Goal: Task Accomplishment & Management: Use online tool/utility

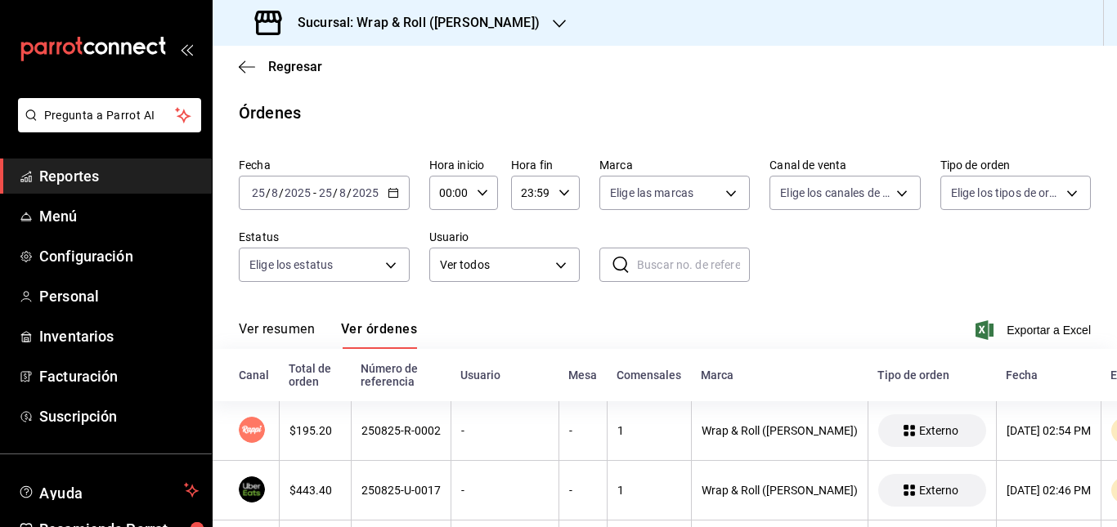
scroll to position [123, 0]
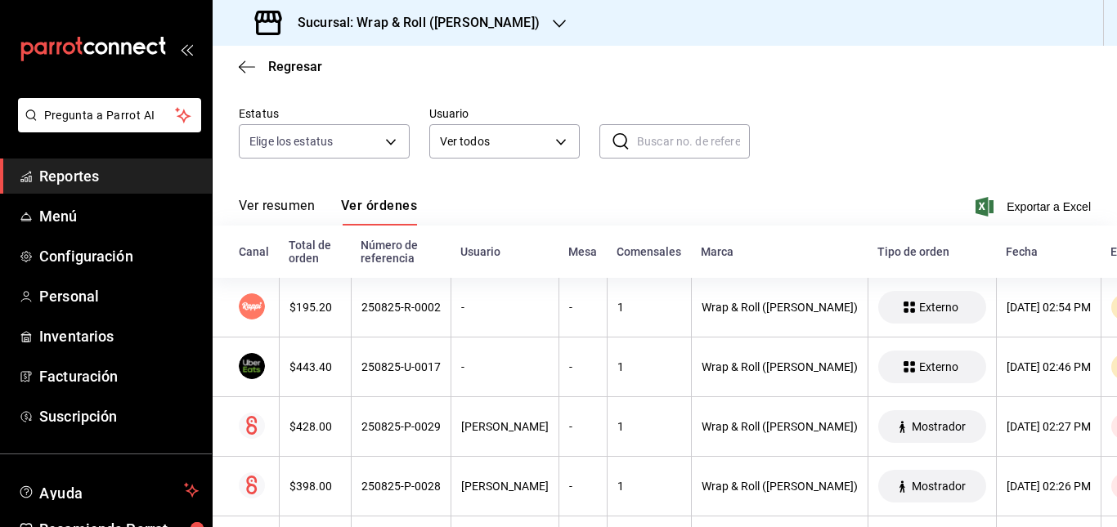
drag, startPoint x: 572, startPoint y: 18, endPoint x: 518, endPoint y: 24, distance: 55.1
click at [518, 24] on div "Sucursal: Wrap & Roll ([PERSON_NAME])" at bounding box center [665, 23] width 904 height 46
click at [518, 24] on h3 "Sucursal: Wrap & Roll ([PERSON_NAME])" at bounding box center [412, 23] width 255 height 20
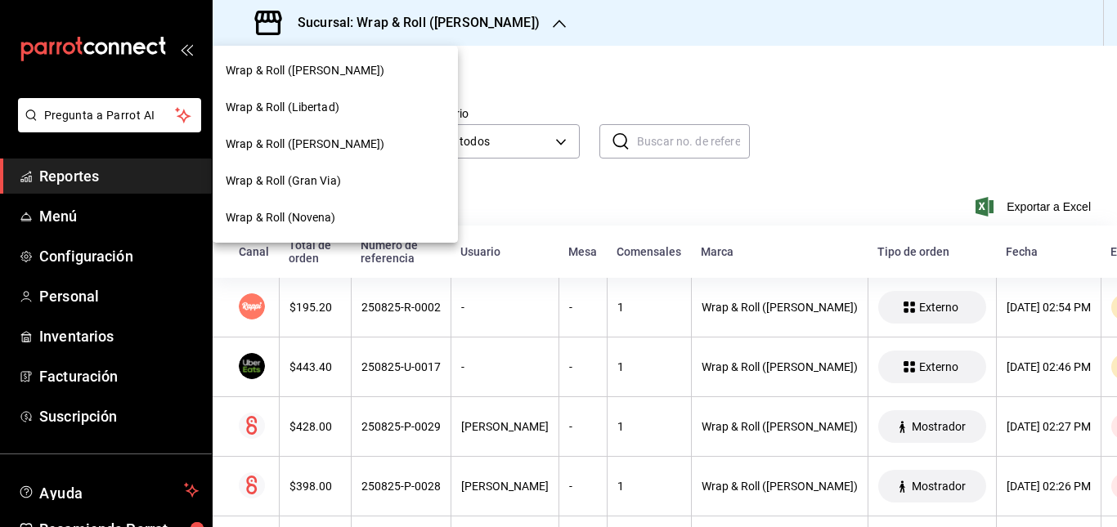
click at [352, 186] on div "Wrap & Roll (Gran Via)" at bounding box center [335, 181] width 219 height 17
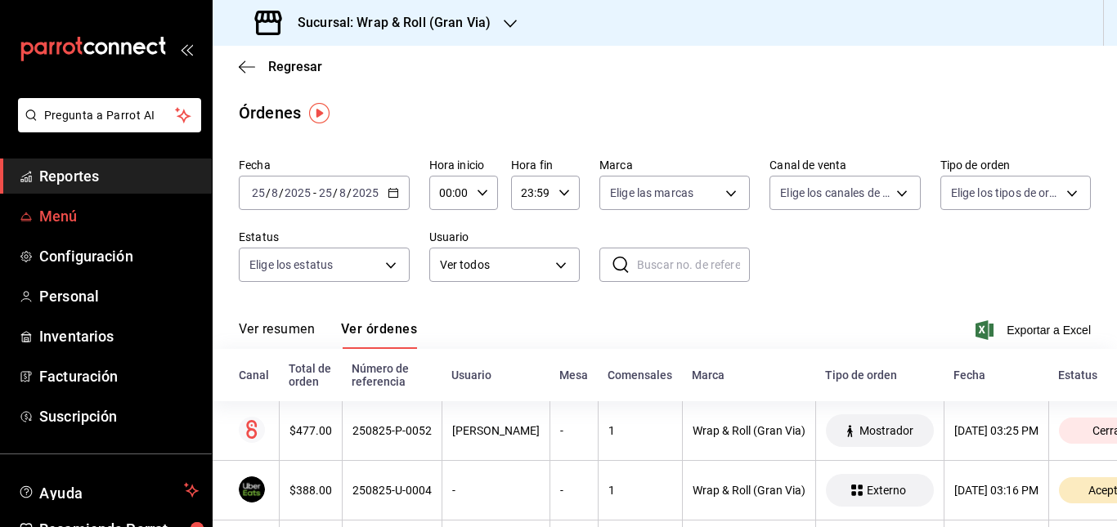
click at [67, 211] on span "Menú" at bounding box center [118, 216] width 159 height 22
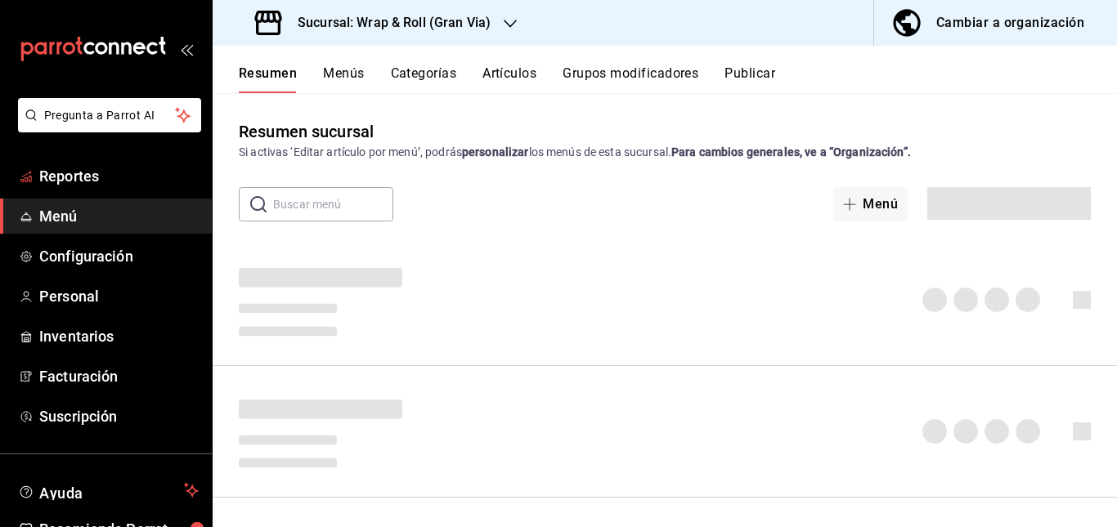
click at [53, 168] on span "Reportes" at bounding box center [118, 176] width 159 height 22
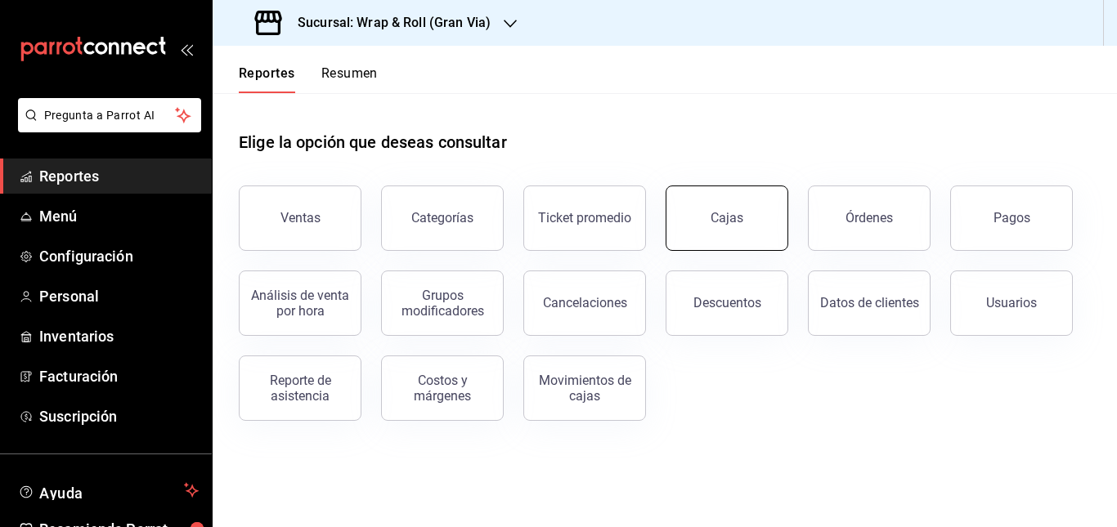
click at [774, 230] on button "Cajas" at bounding box center [727, 218] width 123 height 65
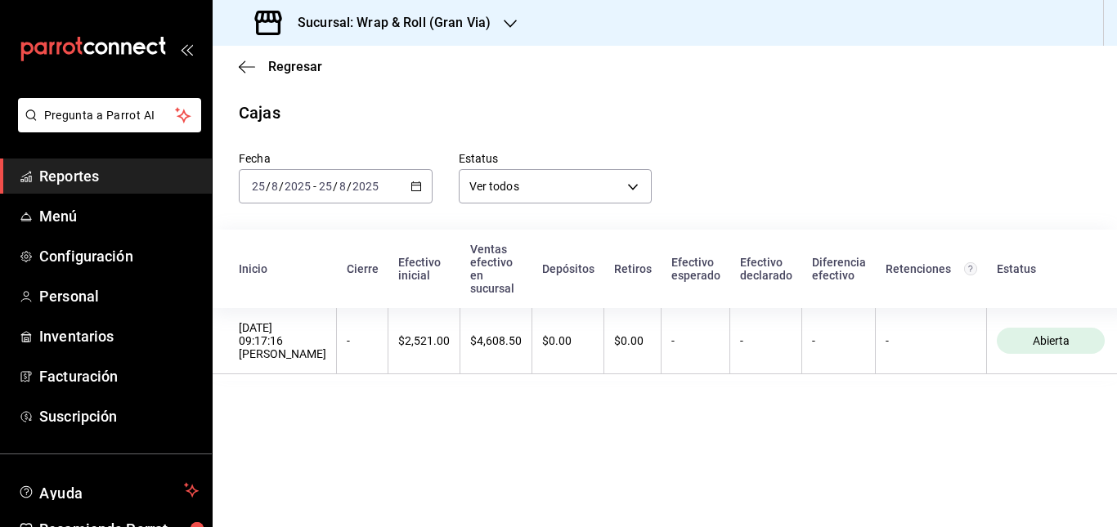
click at [382, 180] on div "[DATE] [DATE] - [DATE] [DATE]" at bounding box center [336, 186] width 194 height 34
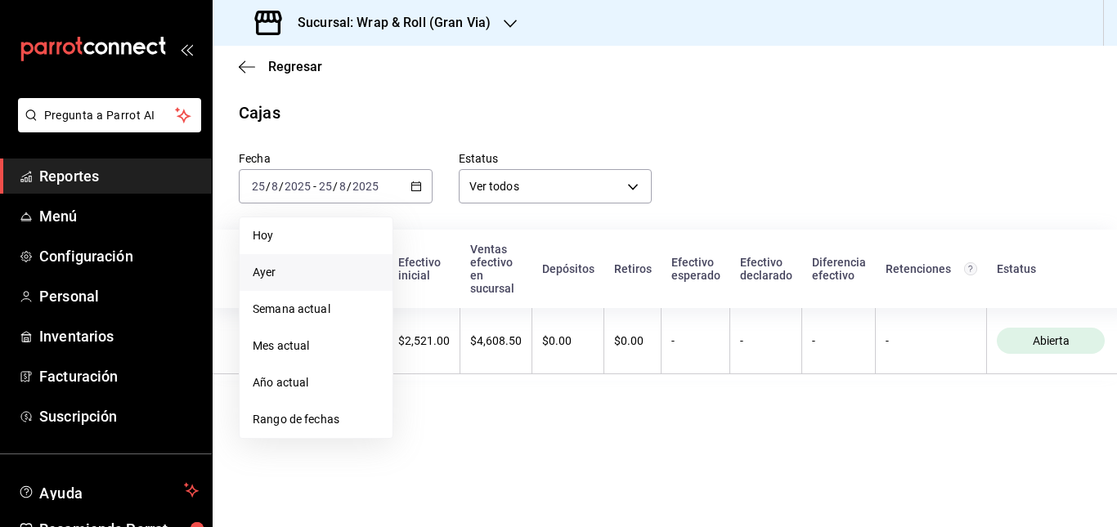
click at [306, 267] on span "Ayer" at bounding box center [316, 272] width 127 height 17
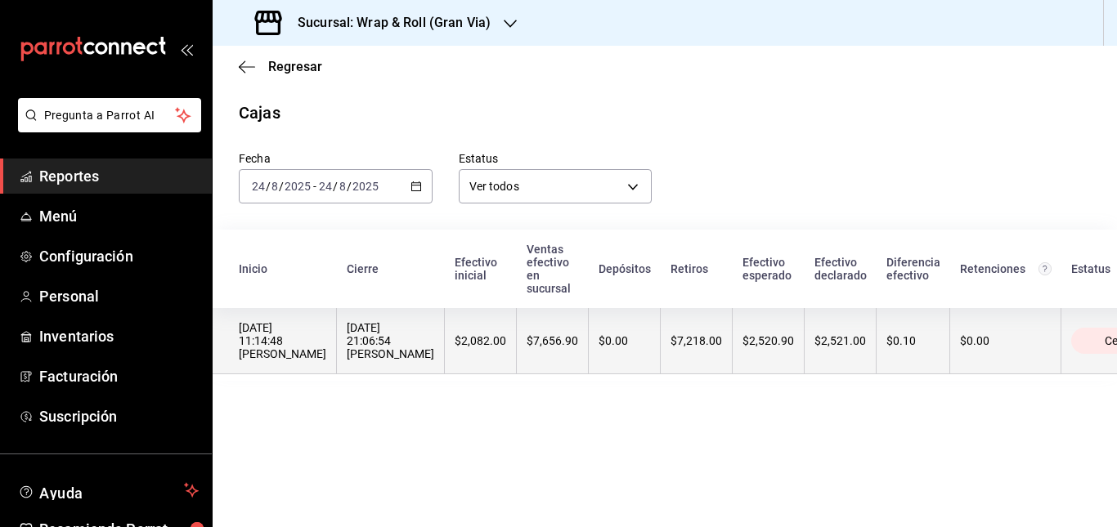
click at [722, 339] on div "$7,218.00" at bounding box center [696, 340] width 52 height 13
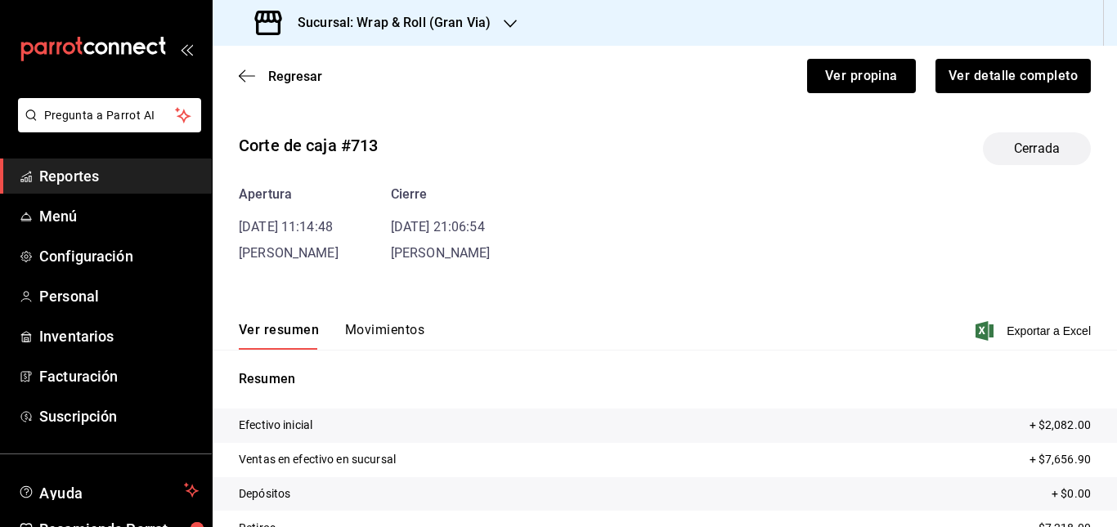
click at [392, 325] on button "Movimientos" at bounding box center [384, 336] width 79 height 28
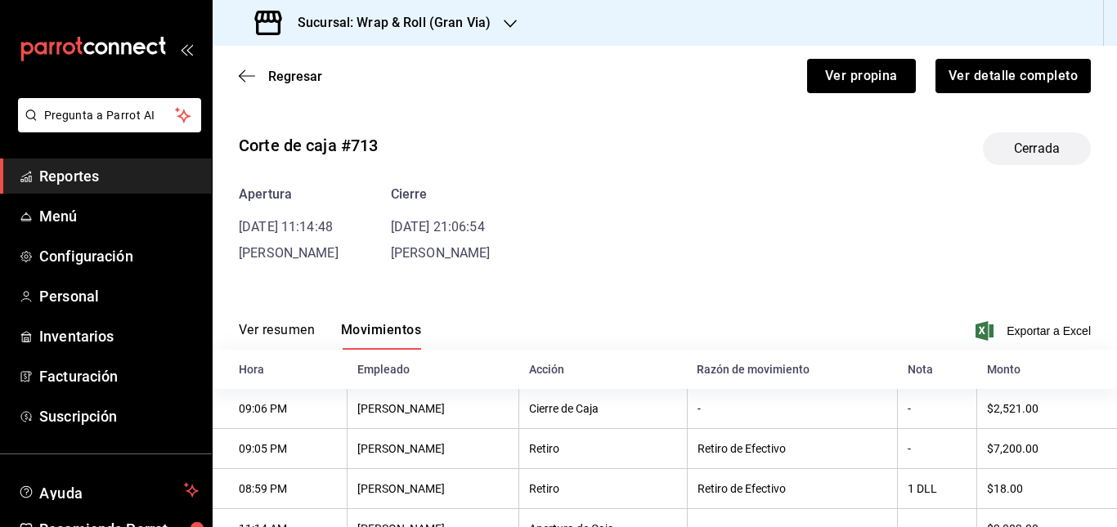
scroll to position [65, 0]
